Goal: Check status: Check status

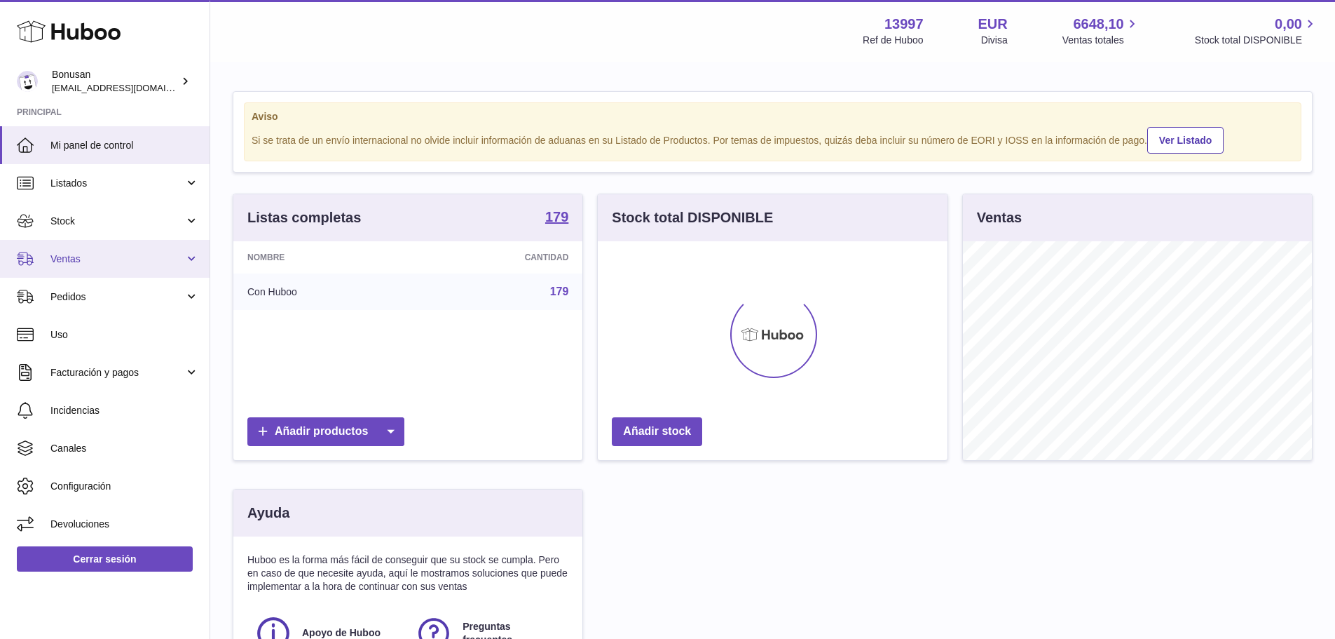
scroll to position [219, 350]
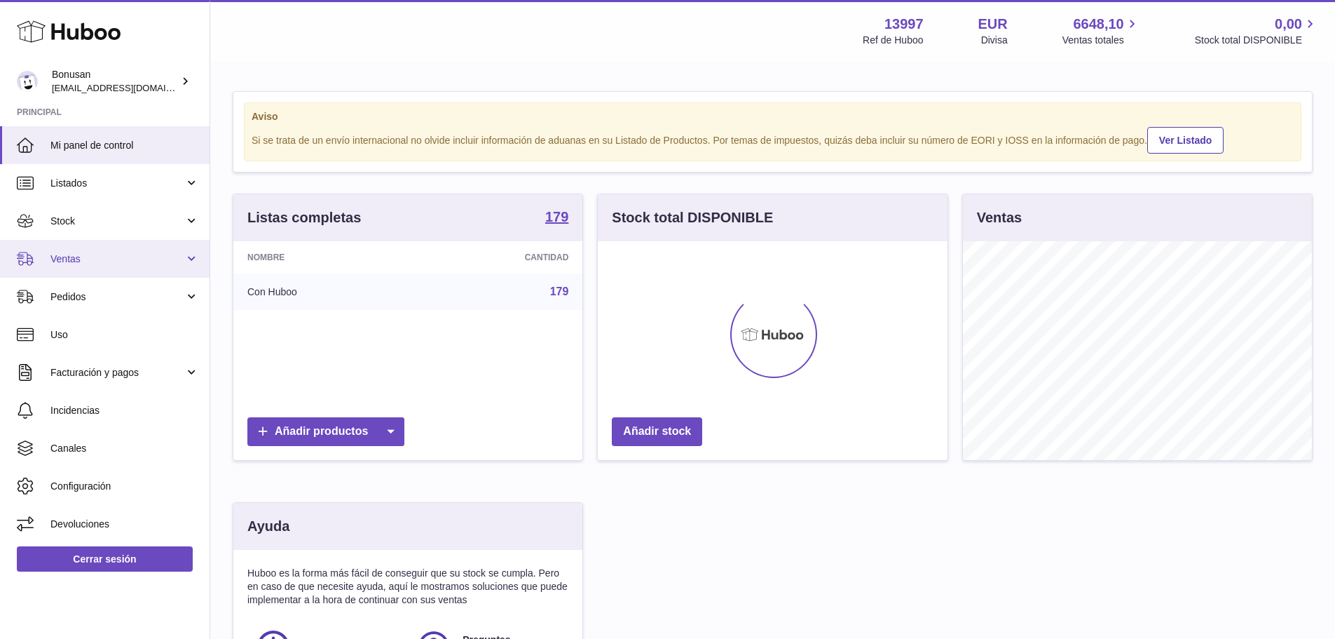
click at [84, 260] on span "Ventas" at bounding box center [117, 258] width 134 height 13
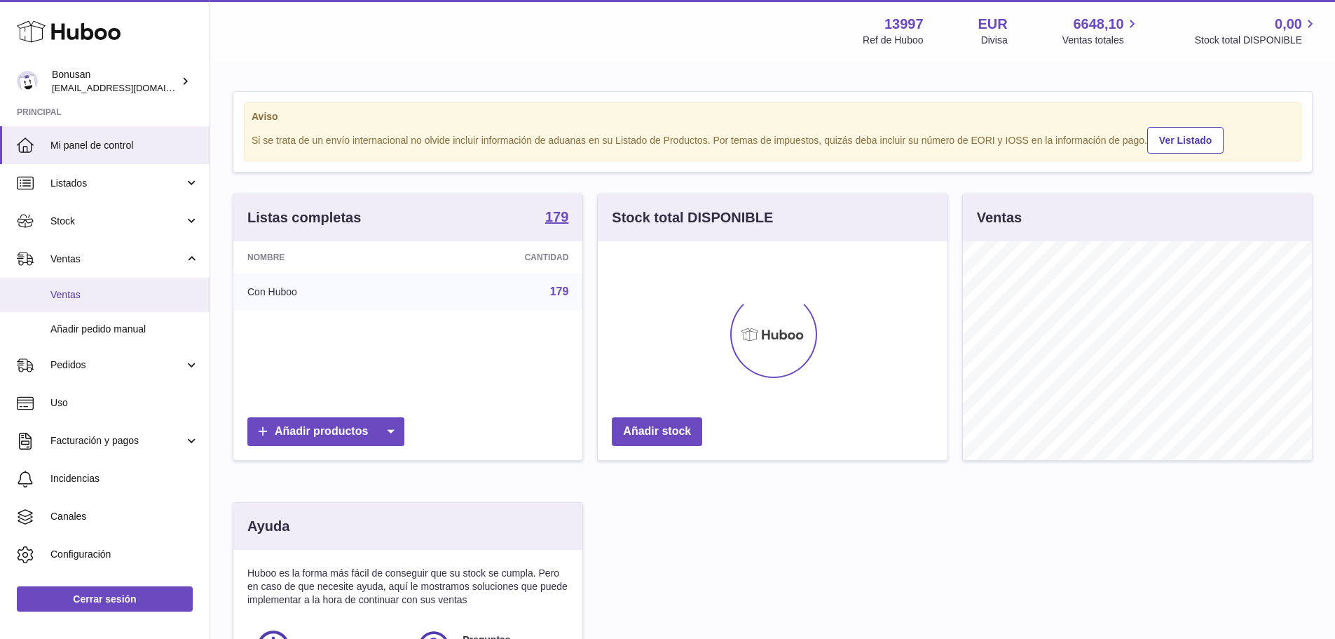
click at [81, 297] on span "Ventas" at bounding box center [124, 294] width 149 height 13
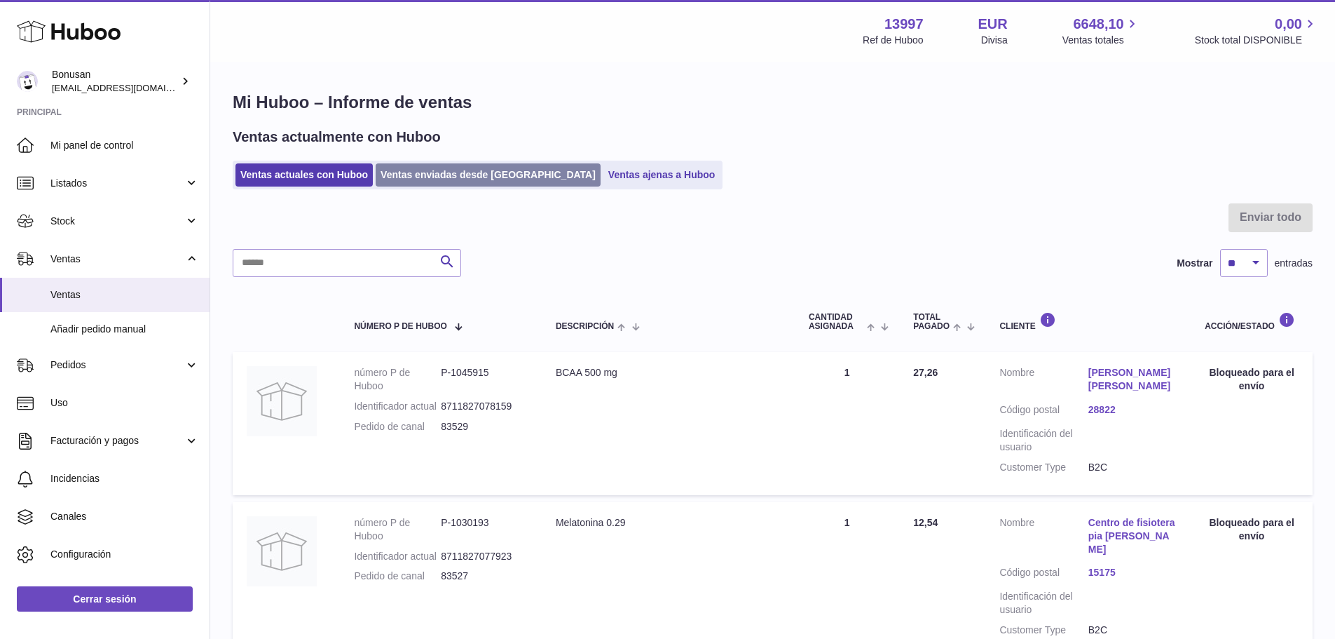
click at [446, 180] on link "Ventas enviadas desde [GEOGRAPHIC_DATA]" at bounding box center [488, 174] width 225 height 23
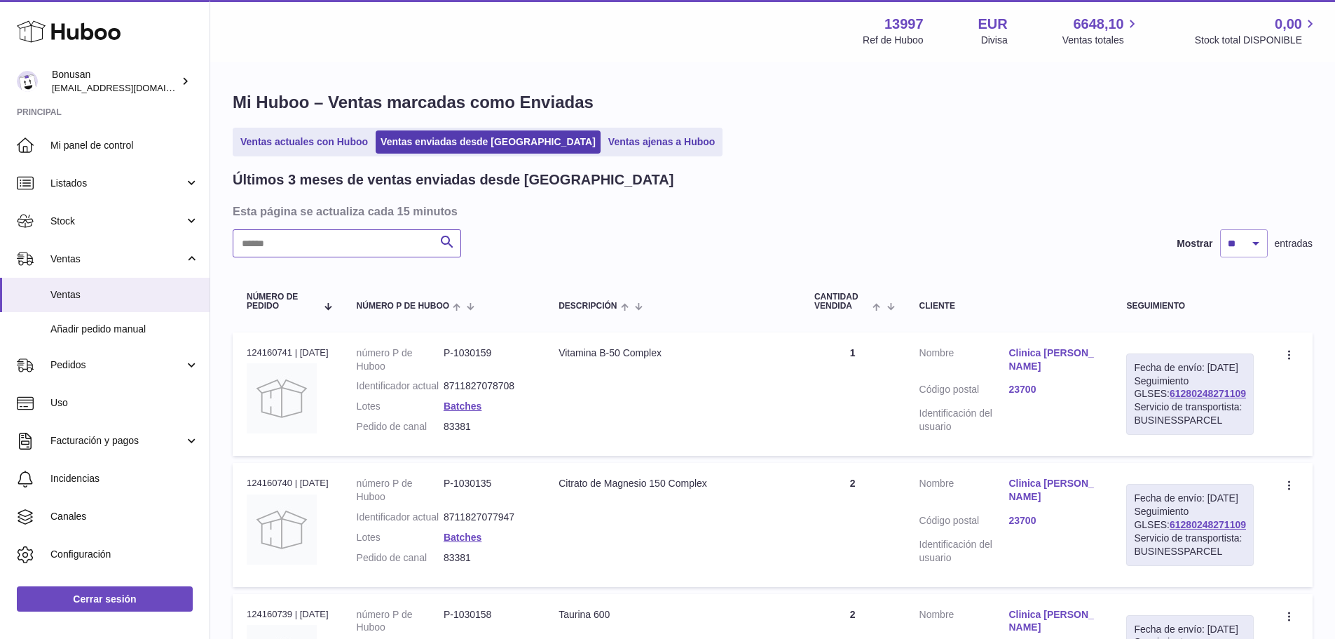
click at [367, 240] on input "text" at bounding box center [347, 243] width 229 height 28
paste input "**********"
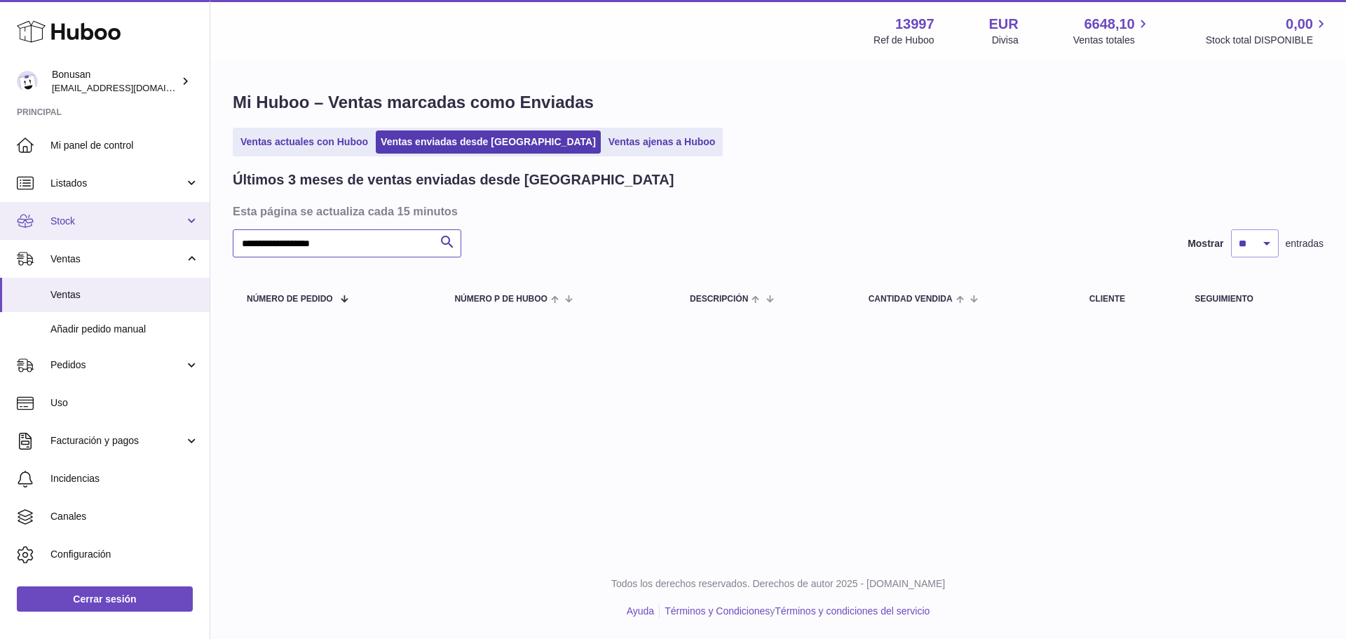
drag, startPoint x: 336, startPoint y: 241, endPoint x: 159, endPoint y: 238, distance: 176.7
click at [159, 238] on div "Huboo Bonusan internalAdmin-13997@internal.huboo.com Principal Mi panel de cont…" at bounding box center [673, 319] width 1346 height 639
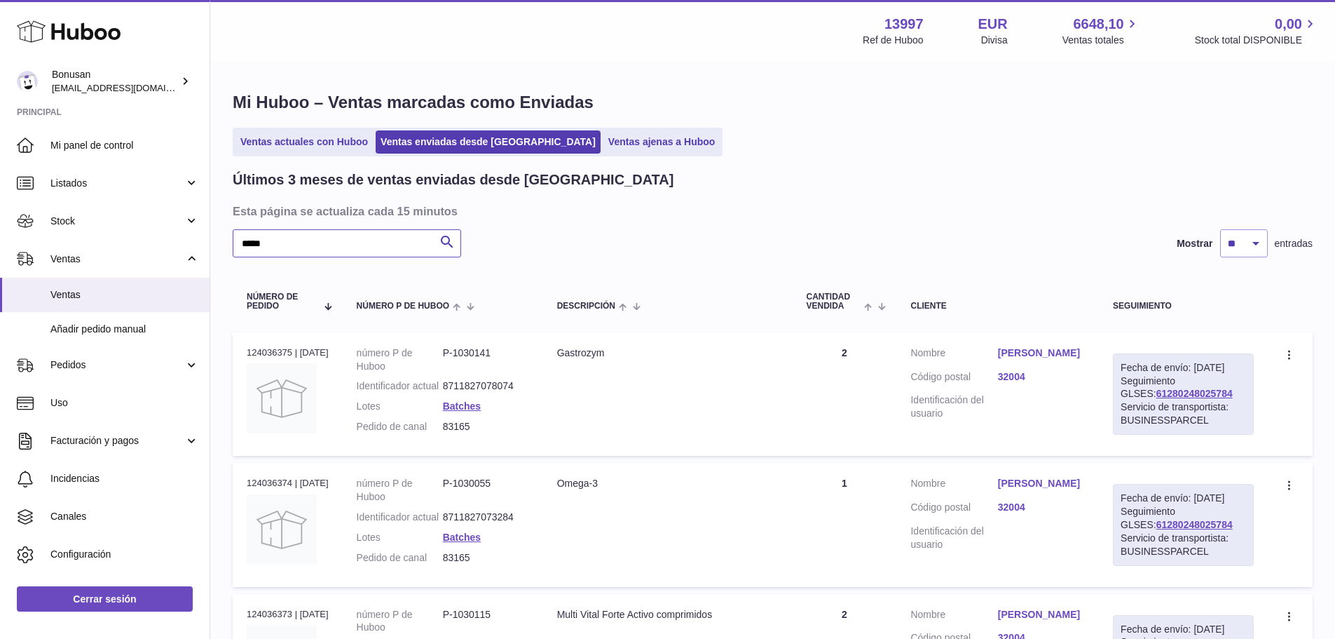
type input "*****"
click at [1056, 348] on link "Li Cortese Patricia" at bounding box center [1041, 352] width 87 height 13
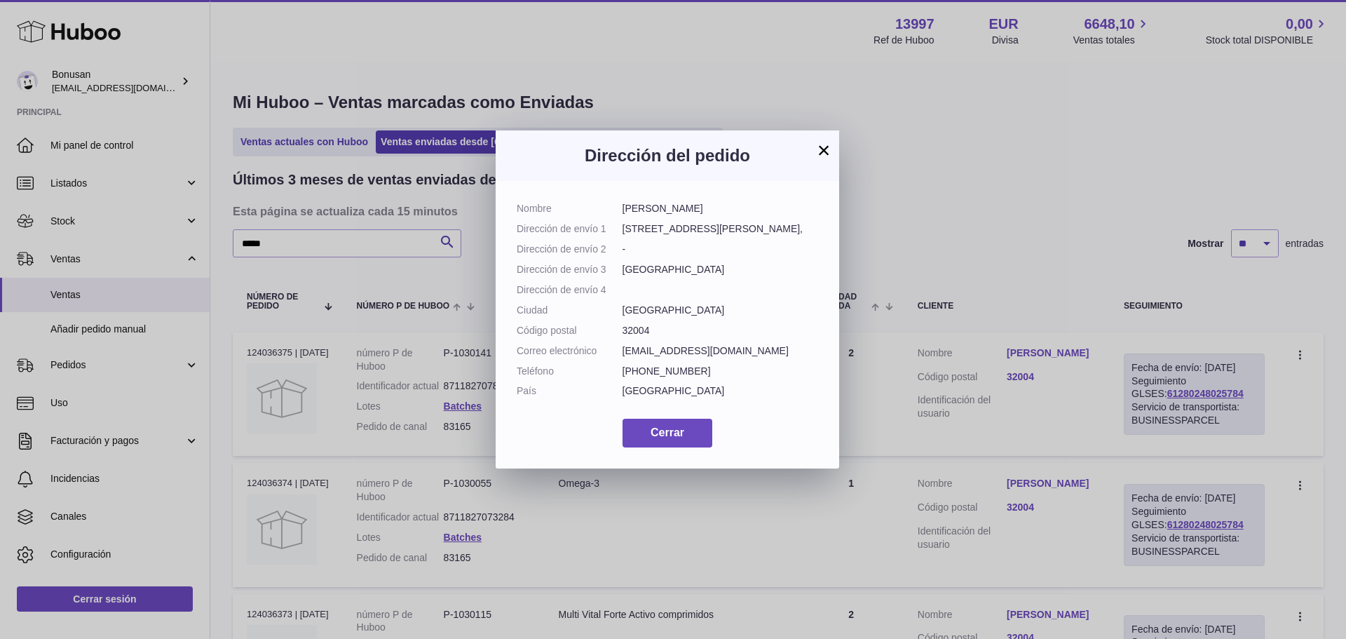
click at [822, 148] on button "×" at bounding box center [823, 150] width 17 height 17
